Goal: Find specific page/section: Find specific page/section

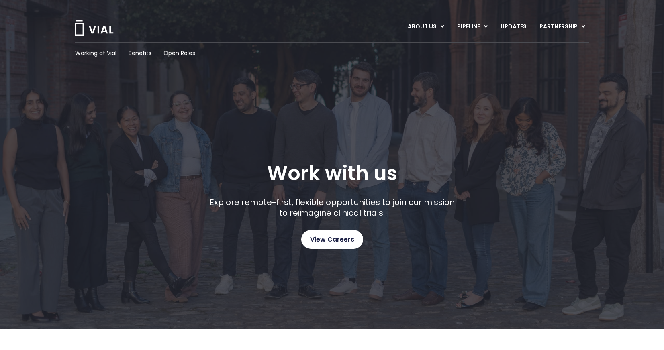
click at [341, 245] on link "View Careers" at bounding box center [332, 239] width 62 height 19
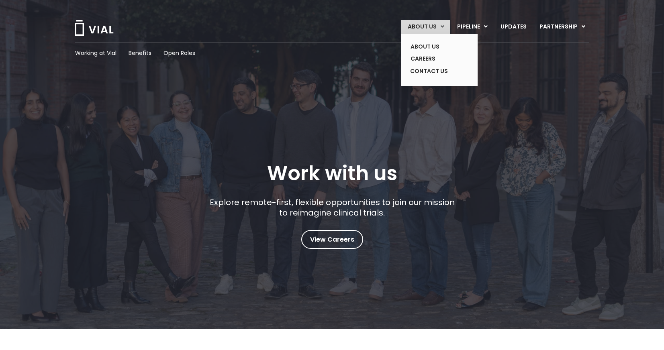
click at [419, 22] on link "ABOUT US" at bounding box center [425, 27] width 49 height 14
click at [419, 46] on link "ABOUT US" at bounding box center [433, 47] width 59 height 12
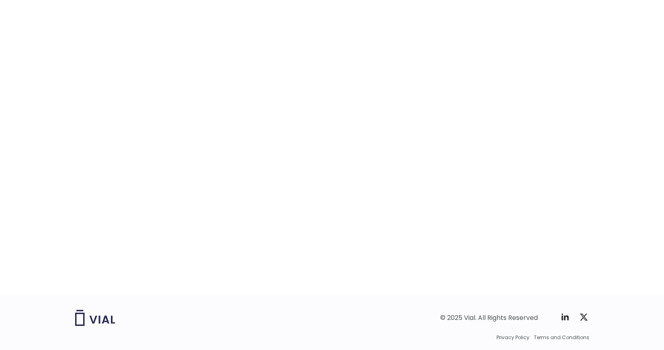
scroll to position [1219, 0]
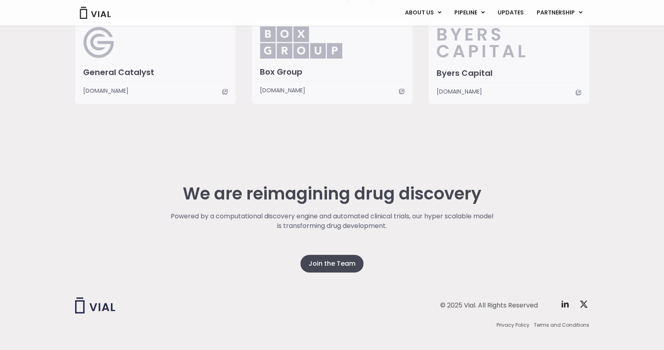
scroll to position [2004, 0]
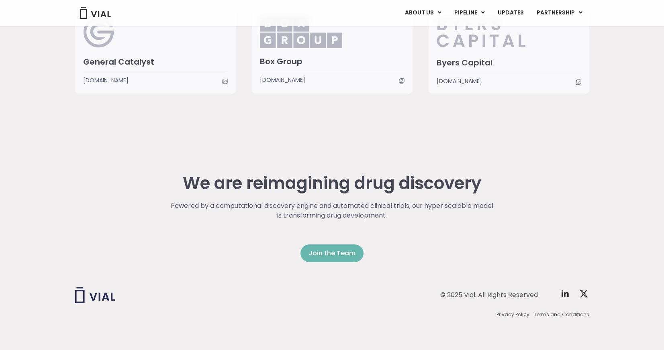
click at [308, 254] on link "Join the Team" at bounding box center [332, 254] width 63 height 18
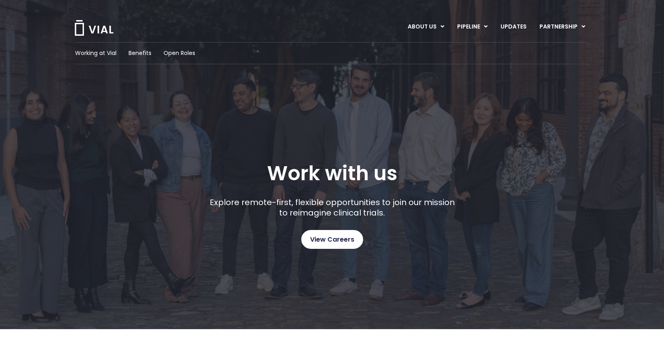
click at [315, 242] on span "View Careers" at bounding box center [332, 240] width 44 height 10
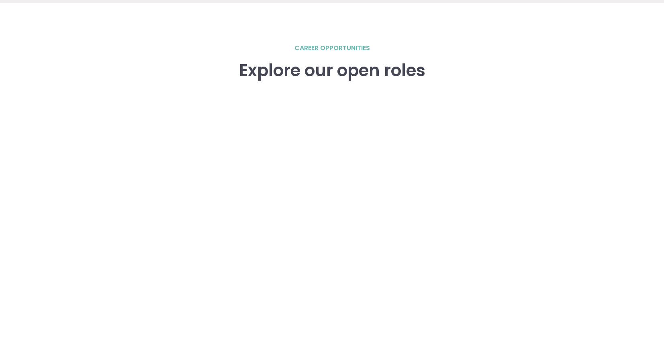
scroll to position [1112, 0]
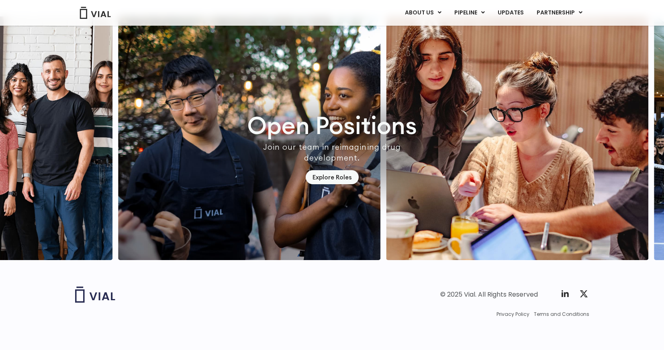
scroll to position [2293, 0]
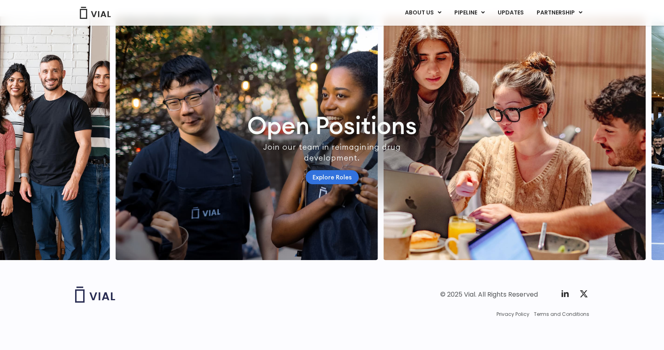
click at [330, 175] on link "Explore Roles" at bounding box center [332, 177] width 53 height 14
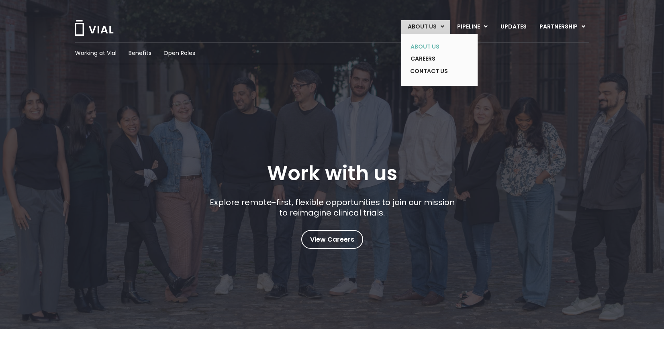
click at [426, 44] on link "ABOUT US" at bounding box center [433, 47] width 59 height 12
